Goal: Find contact information: Find contact information

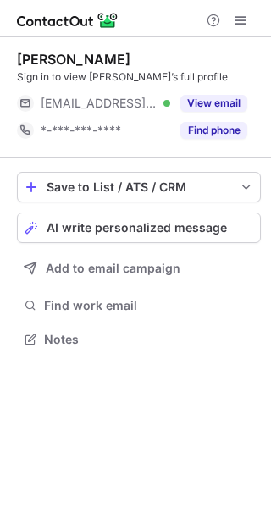
scroll to position [328, 271]
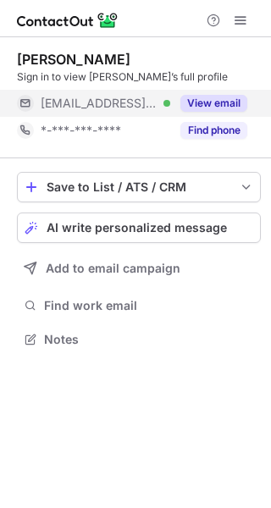
click at [228, 102] on button "View email" at bounding box center [213, 103] width 67 height 17
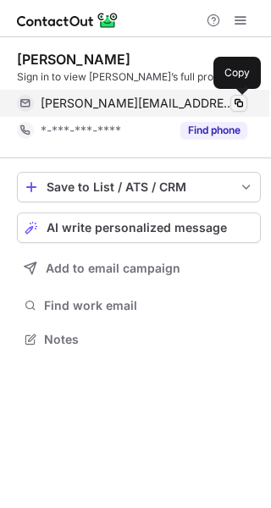
click at [241, 102] on span at bounding box center [239, 104] width 14 height 14
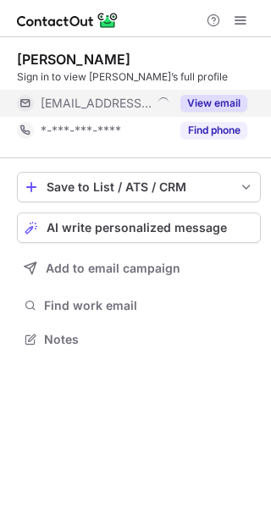
scroll to position [328, 271]
click at [219, 100] on button "View email" at bounding box center [213, 103] width 67 height 17
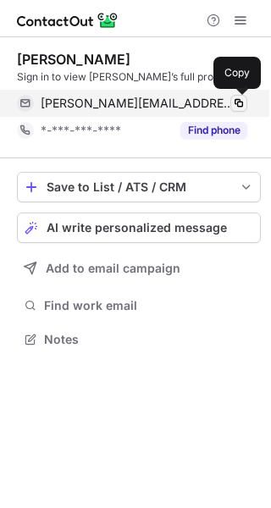
click at [238, 100] on span at bounding box center [239, 104] width 14 height 14
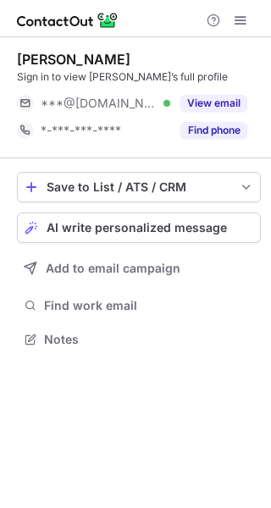
scroll to position [328, 271]
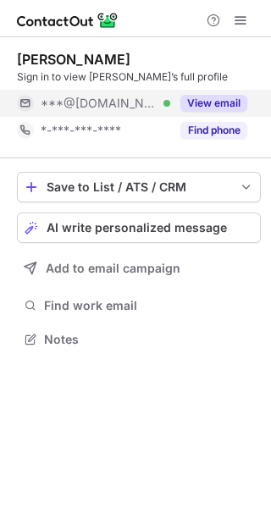
click at [205, 97] on button "View email" at bounding box center [213, 103] width 67 height 17
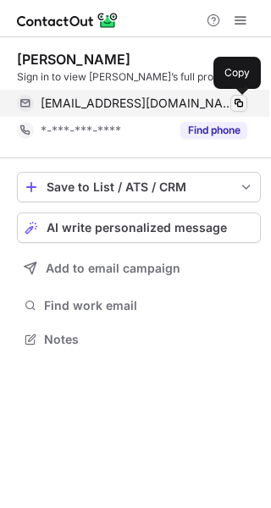
click at [243, 105] on span at bounding box center [239, 104] width 14 height 14
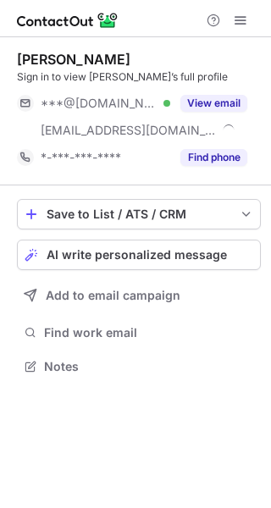
scroll to position [355, 271]
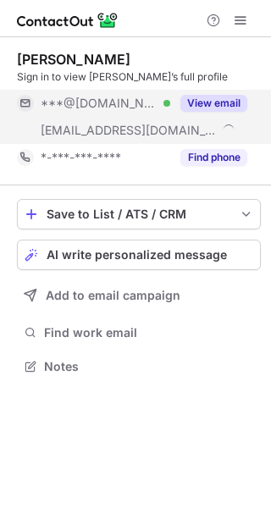
click at [207, 98] on button "View email" at bounding box center [213, 103] width 67 height 17
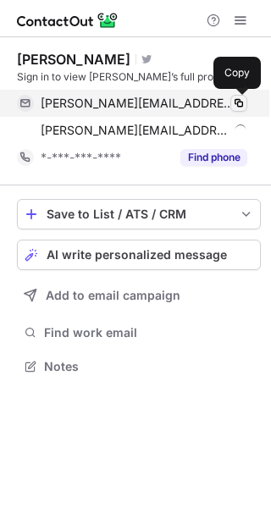
click at [240, 98] on span at bounding box center [239, 104] width 14 height 14
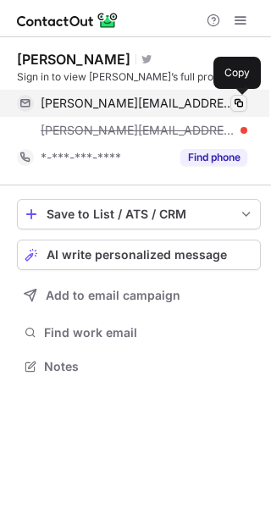
click at [237, 102] on span at bounding box center [239, 104] width 14 height 14
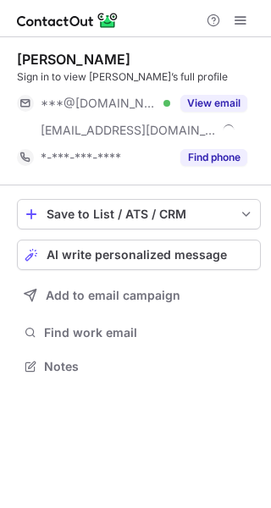
scroll to position [355, 271]
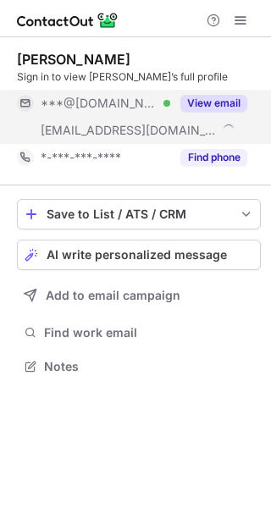
click at [217, 99] on button "View email" at bounding box center [213, 103] width 67 height 17
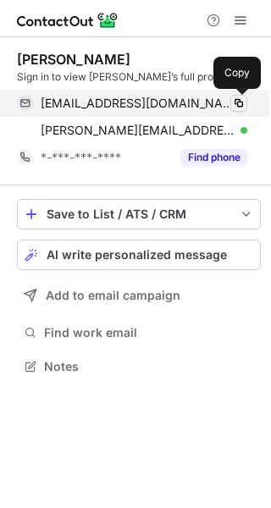
click at [239, 100] on span at bounding box center [239, 104] width 14 height 14
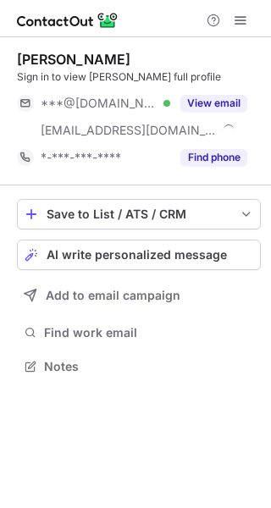
scroll to position [355, 271]
click at [215, 86] on div "[PERSON_NAME] Sign in to view [PERSON_NAME] full profile ***@[DOMAIN_NAME] Veri…" at bounding box center [139, 111] width 244 height 120
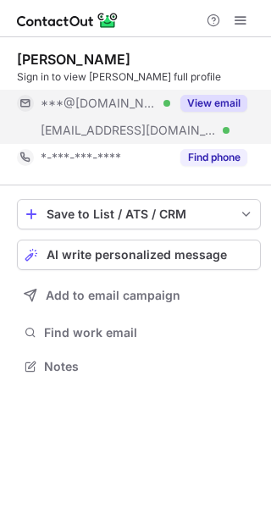
click at [215, 99] on button "View email" at bounding box center [213, 103] width 67 height 17
